Goal: Information Seeking & Learning: Learn about a topic

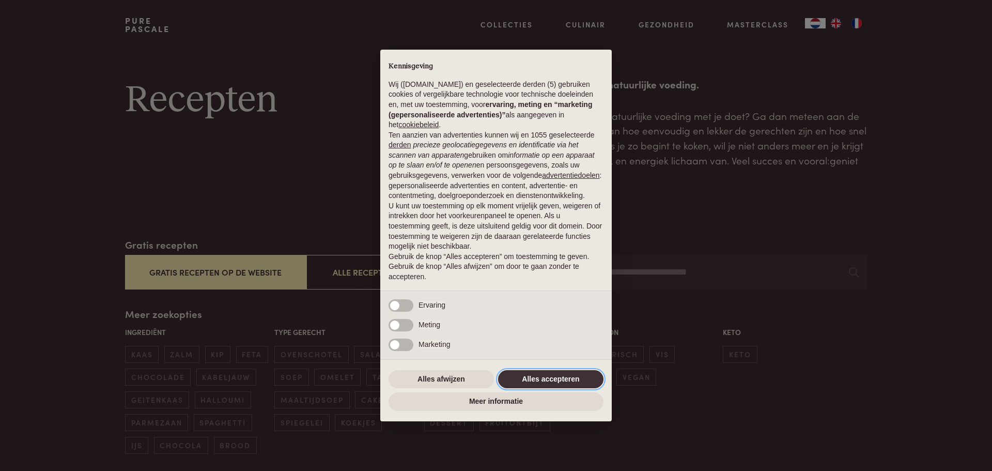
click at [555, 370] on button "Alles accepteren" at bounding box center [550, 379] width 105 height 19
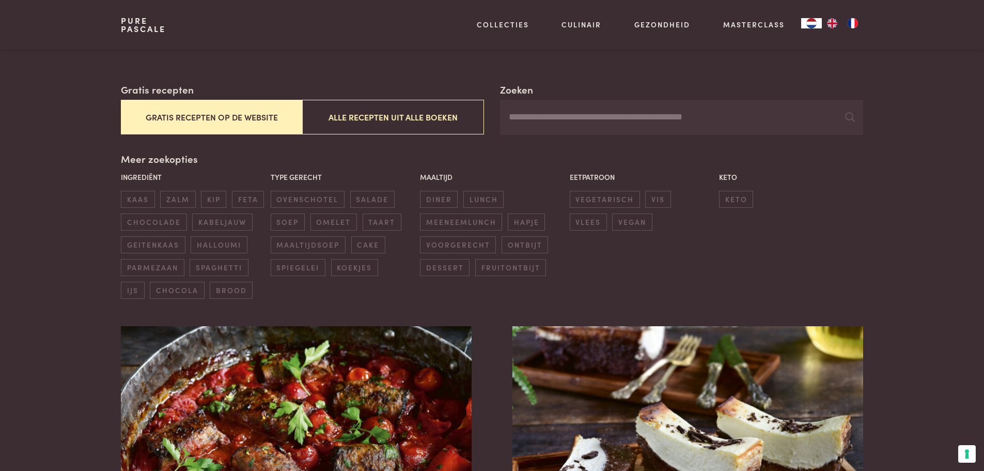
scroll to position [258, 0]
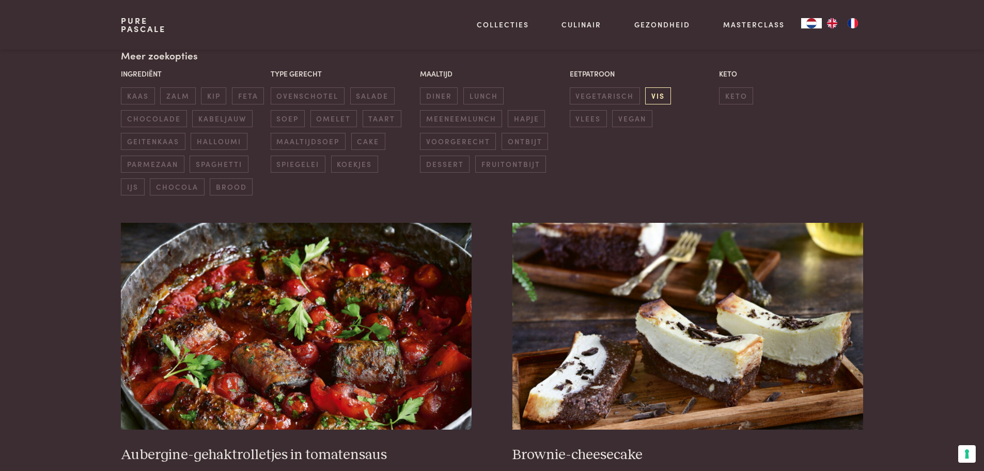
click at [666, 97] on span "vis" at bounding box center [657, 95] width 25 height 17
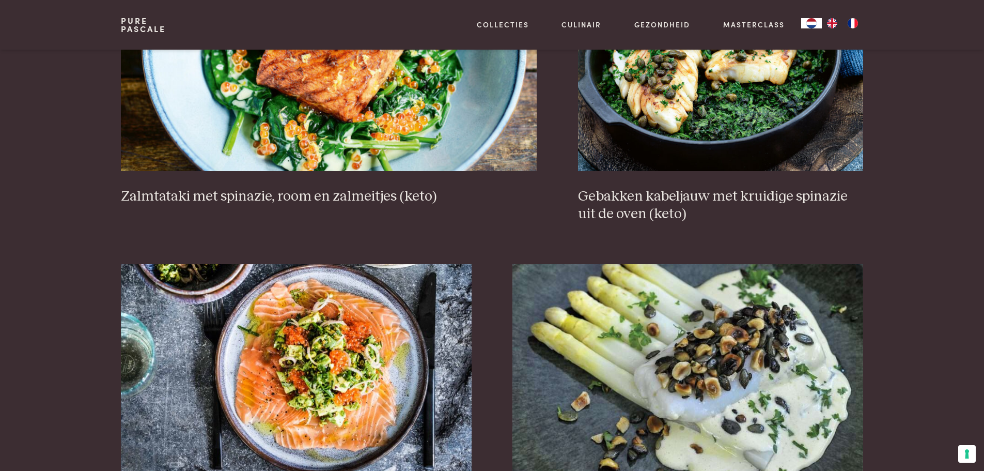
scroll to position [1115, 0]
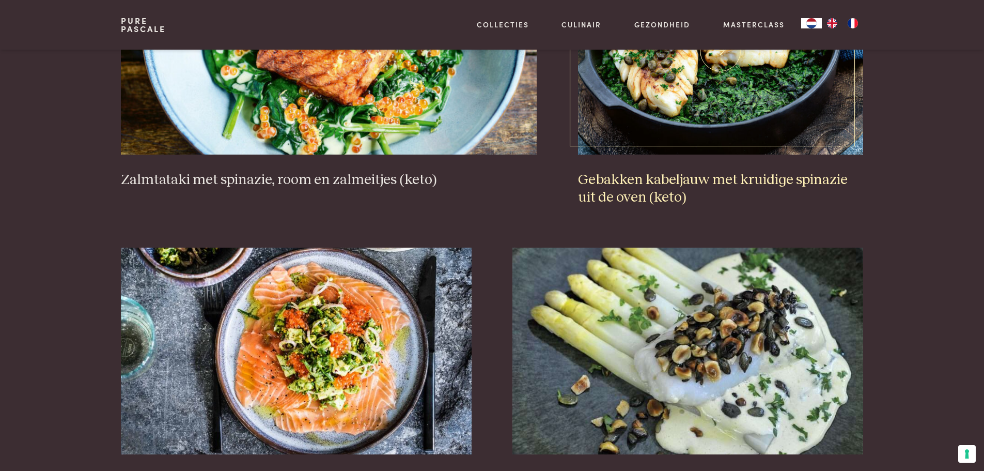
click at [636, 185] on h3 "Gebakken kabeljauw met kruidige spinazie uit de oven (keto)" at bounding box center [720, 189] width 285 height 36
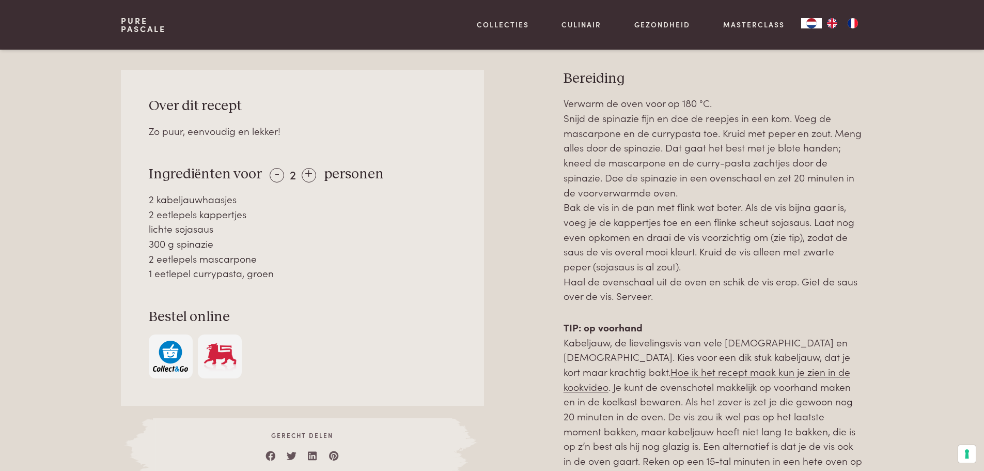
scroll to position [465, 0]
